Goal: Check status: Check status

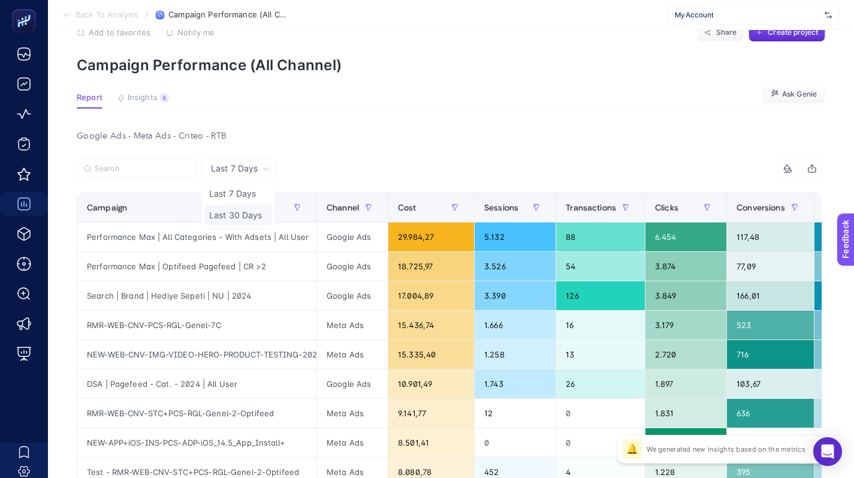
scroll to position [41, 0]
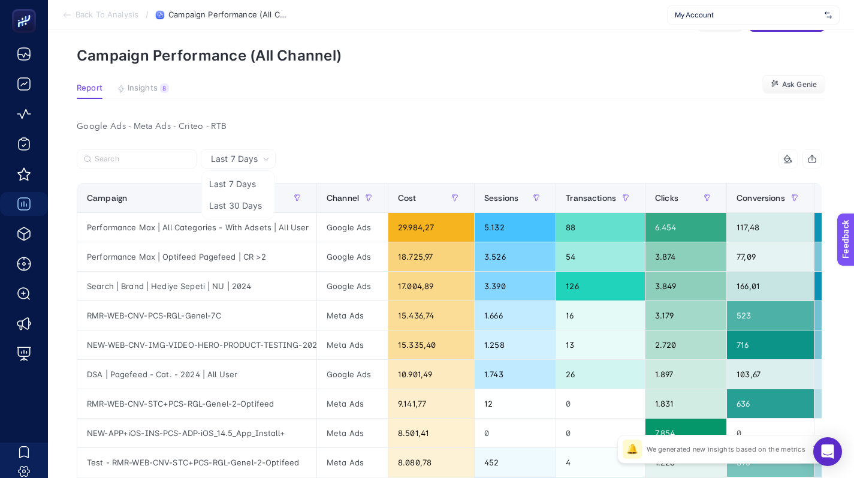
click at [254, 165] on div "Last 7 Days Last 7 Days Last 30 Days" at bounding box center [238, 158] width 75 height 19
click at [231, 159] on span "Last 7 Days" at bounding box center [234, 159] width 47 height 12
click at [463, 68] on article "Add to favorites false Notify me Share Create project Campaign Performance (All…" at bounding box center [451, 473] width 806 height 968
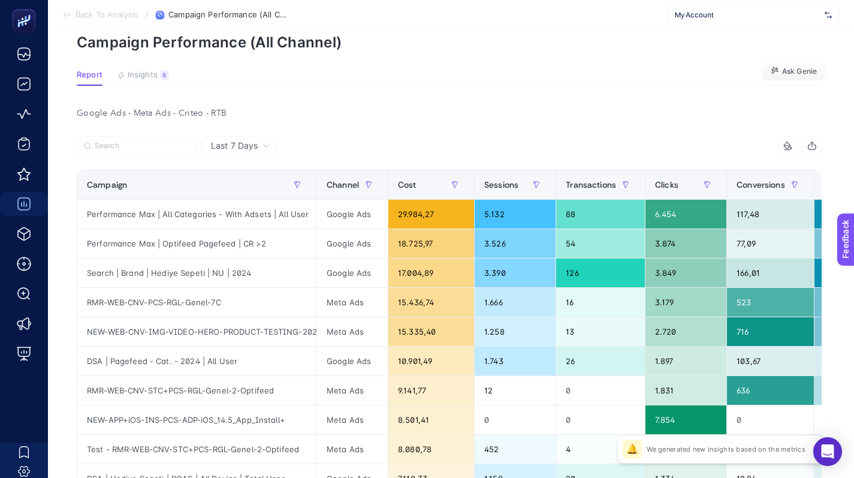
scroll to position [46, 0]
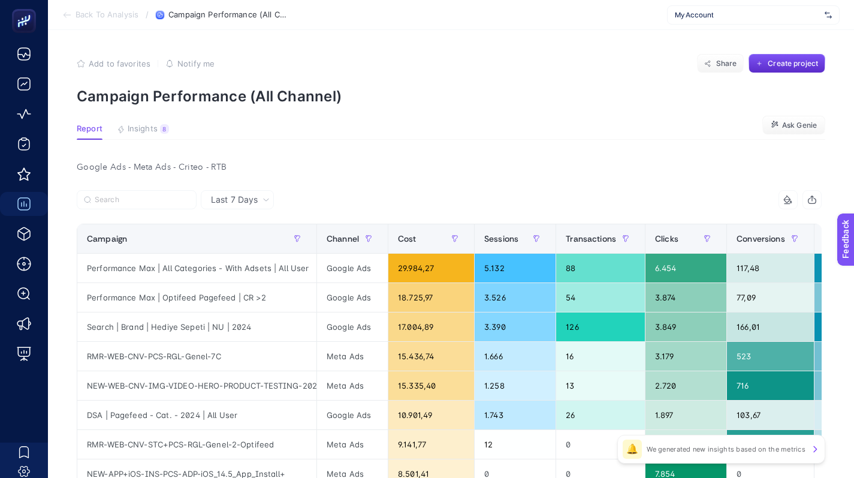
click at [252, 204] on span "Last 7 Days" at bounding box center [234, 200] width 47 height 12
click at [246, 210] on div at bounding box center [263, 203] width 373 height 26
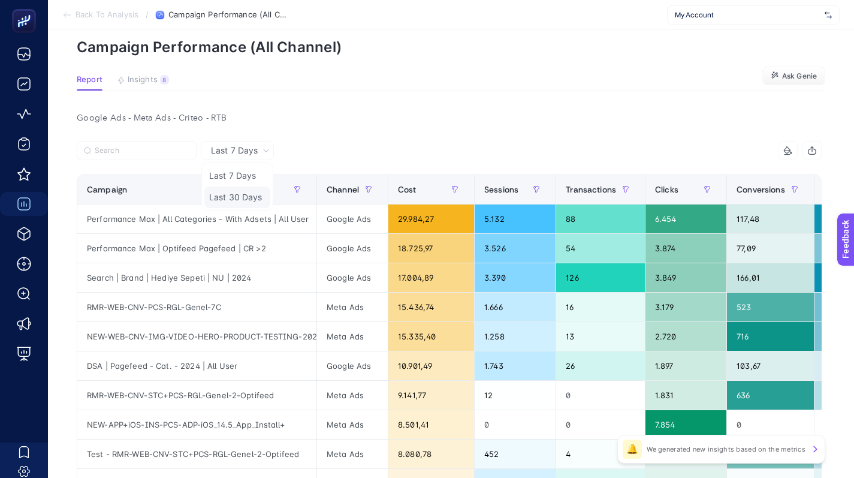
scroll to position [47, 0]
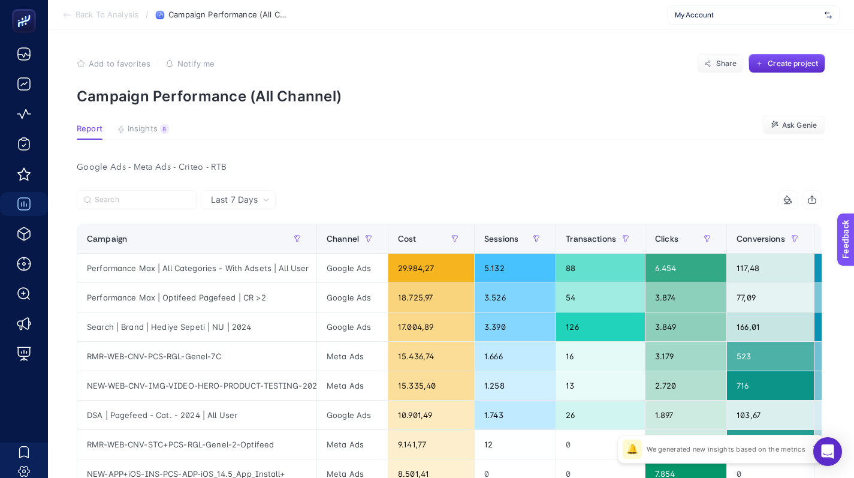
click at [249, 202] on span "Last 7 Days" at bounding box center [234, 200] width 47 height 12
click at [274, 201] on div "Last 7 Days" at bounding box center [240, 199] width 68 height 8
click at [262, 203] on div "Last 7 Days" at bounding box center [240, 199] width 68 height 8
click at [267, 199] on icon at bounding box center [266, 199] width 7 height 7
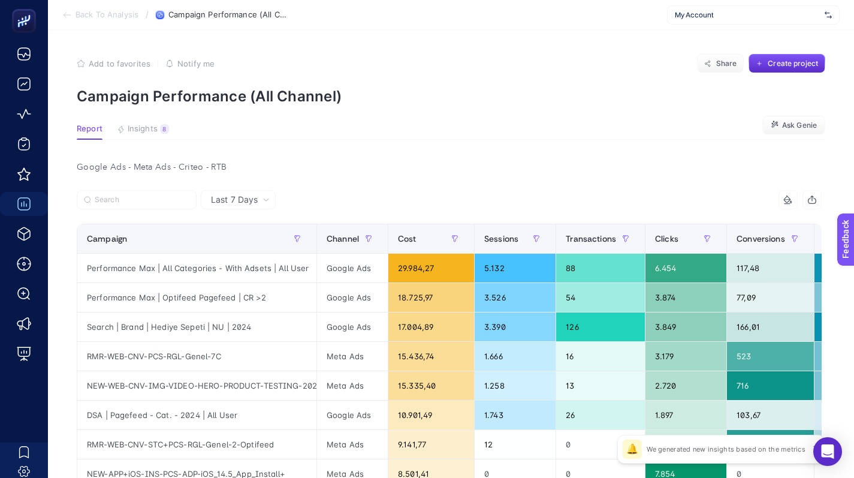
click at [267, 199] on icon at bounding box center [266, 199] width 7 height 7
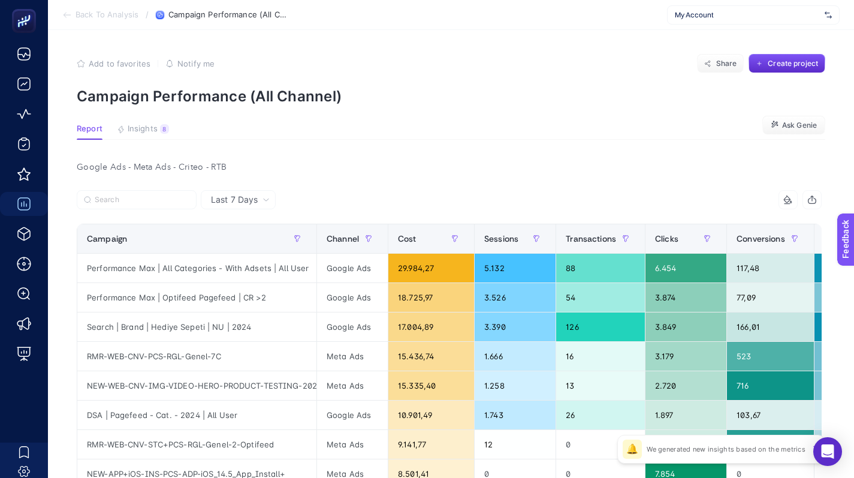
click at [267, 199] on icon at bounding box center [266, 199] width 7 height 7
drag, startPoint x: 231, startPoint y: 195, endPoint x: 463, endPoint y: 7, distance: 298.0
click at [231, 195] on span "Last 7 Days" at bounding box center [234, 200] width 47 height 12
click at [233, 198] on span "Last 7 Days" at bounding box center [234, 200] width 47 height 12
click at [244, 204] on span "Last 7 Days" at bounding box center [234, 200] width 47 height 12
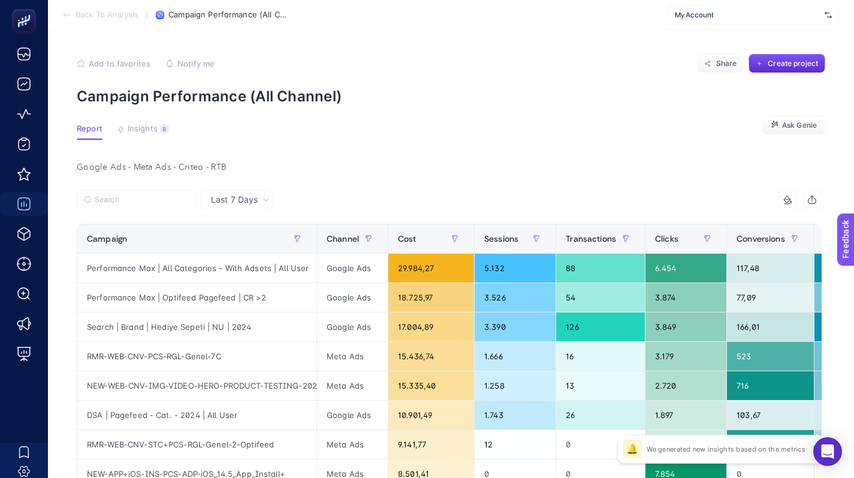
click at [251, 203] on span "Last 7 Days" at bounding box center [234, 200] width 47 height 12
click at [258, 201] on div "Last 7 Days" at bounding box center [240, 199] width 68 height 8
click at [262, 201] on div "Last 7 Days" at bounding box center [240, 199] width 68 height 8
click at [263, 200] on icon at bounding box center [266, 199] width 7 height 7
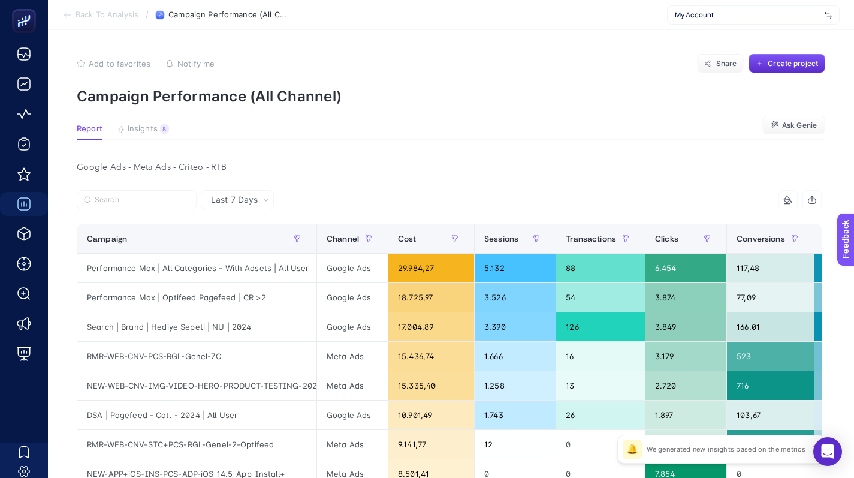
click at [263, 200] on icon at bounding box center [266, 199] width 7 height 7
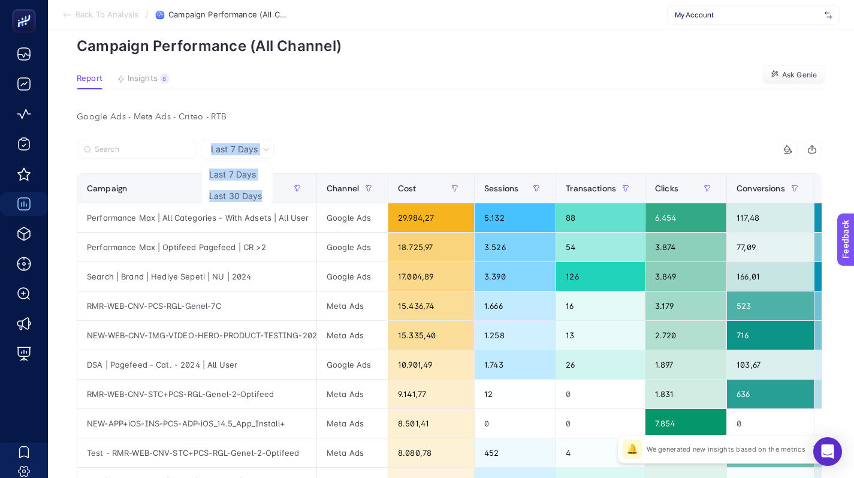
scroll to position [180, 0]
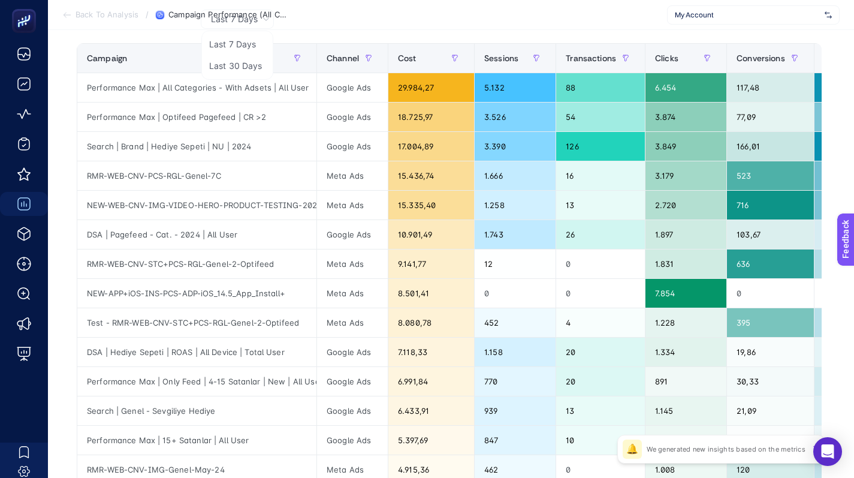
click at [309, 17] on section "Back To Analysis / Campaign Performance (All Channel) My Account" at bounding box center [451, 15] width 806 height 30
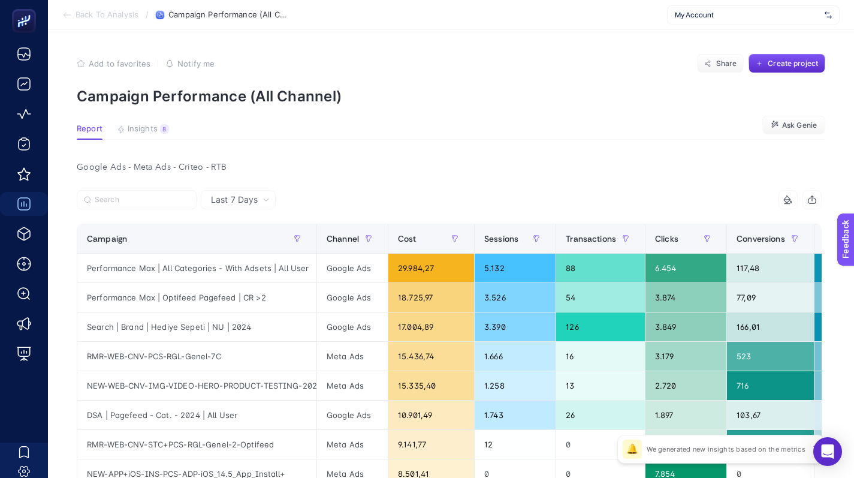
click at [226, 194] on span "Last 7 Days" at bounding box center [234, 200] width 47 height 12
click at [230, 198] on span "Last 7 Days" at bounding box center [234, 200] width 47 height 12
click at [264, 201] on icon at bounding box center [266, 199] width 7 height 7
